Goal: Find specific page/section: Find specific page/section

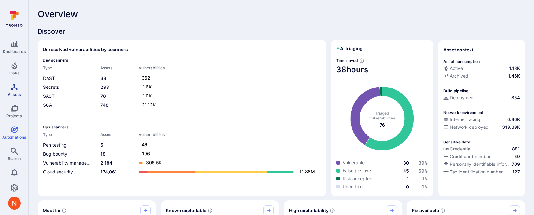
click at [17, 84] on icon "Assets" at bounding box center [15, 87] width 8 height 8
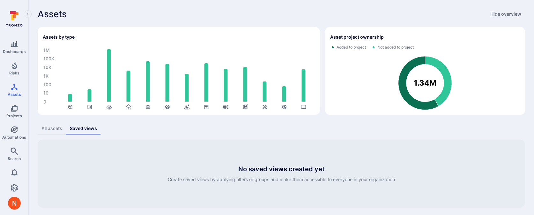
click at [56, 131] on div "All assets" at bounding box center [51, 128] width 21 height 6
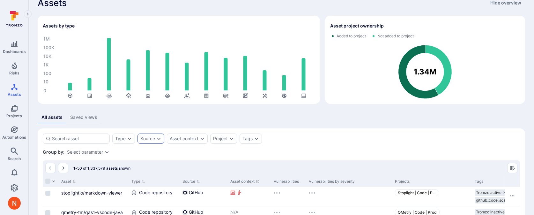
scroll to position [24, 0]
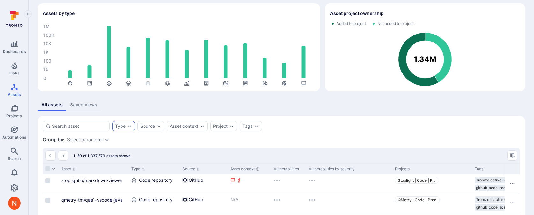
click at [126, 125] on div "Type" at bounding box center [123, 126] width 23 height 10
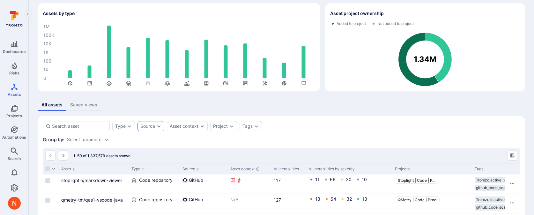
click at [148, 125] on div "Source" at bounding box center [147, 125] width 15 height 5
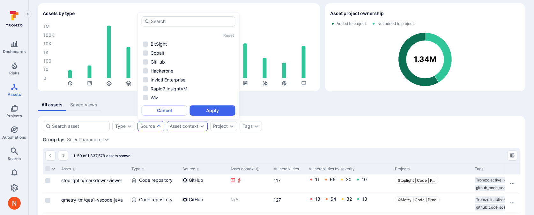
click at [184, 122] on div "Asset context" at bounding box center [187, 126] width 41 height 10
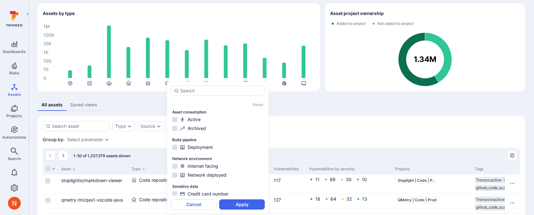
click at [295, 123] on div "Type Source Asset context Project Tags Save view" at bounding box center [281, 126] width 477 height 10
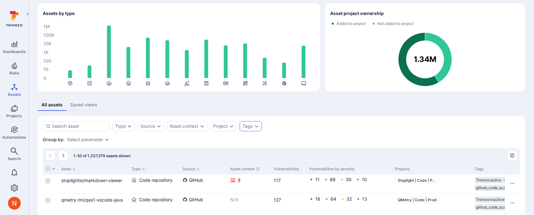
click at [258, 124] on icon "Expand dropdown" at bounding box center [256, 125] width 5 height 5
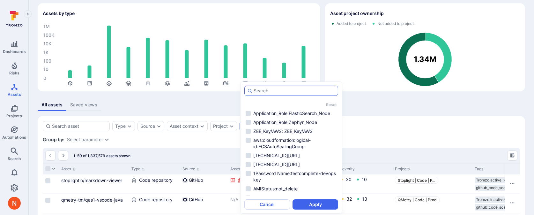
type input "k"
click at [416, 100] on div "All assets Saved views" at bounding box center [282, 105] width 488 height 12
